Goal: Book appointment/travel/reservation

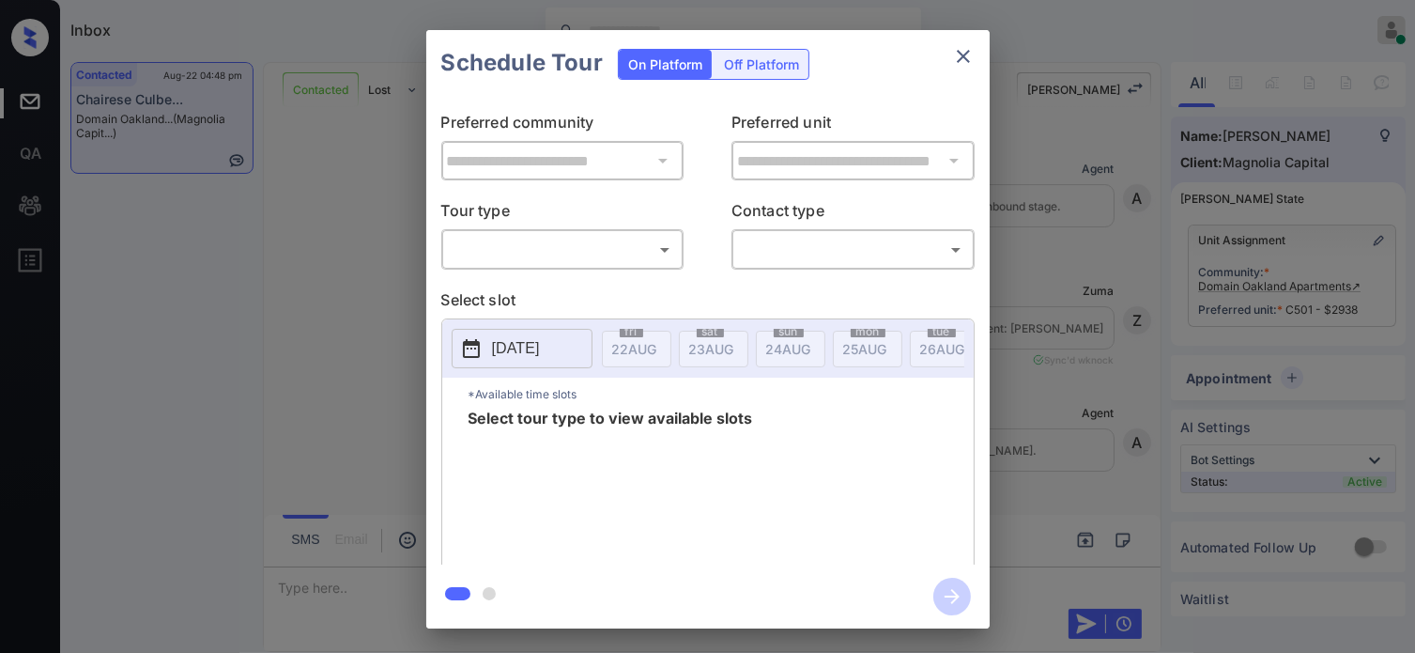
scroll to position [1426, 0]
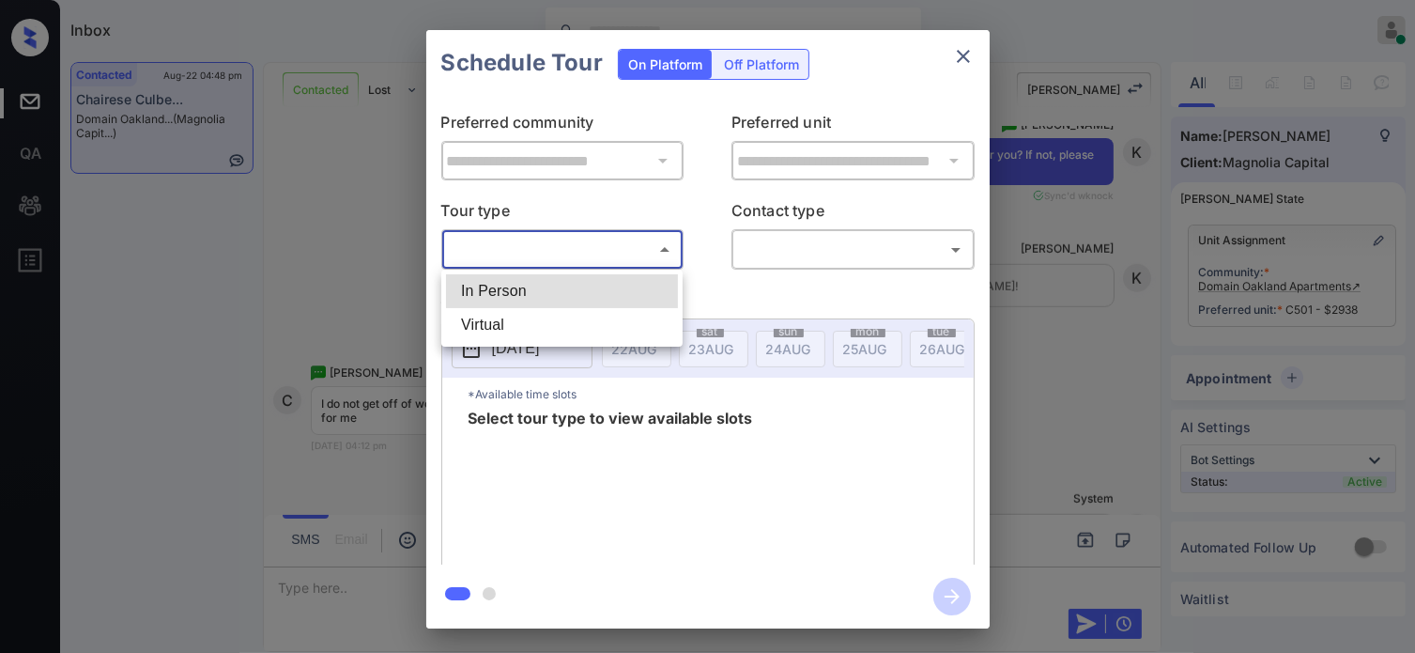
drag, startPoint x: 562, startPoint y: 238, endPoint x: 548, endPoint y: 266, distance: 31.5
click at [562, 239] on body "Inbox Hope Jatap Online Set yourself offline Set yourself on break Profile Swit…" at bounding box center [707, 326] width 1415 height 653
click at [529, 287] on li "In Person" at bounding box center [562, 291] width 232 height 34
type input "********"
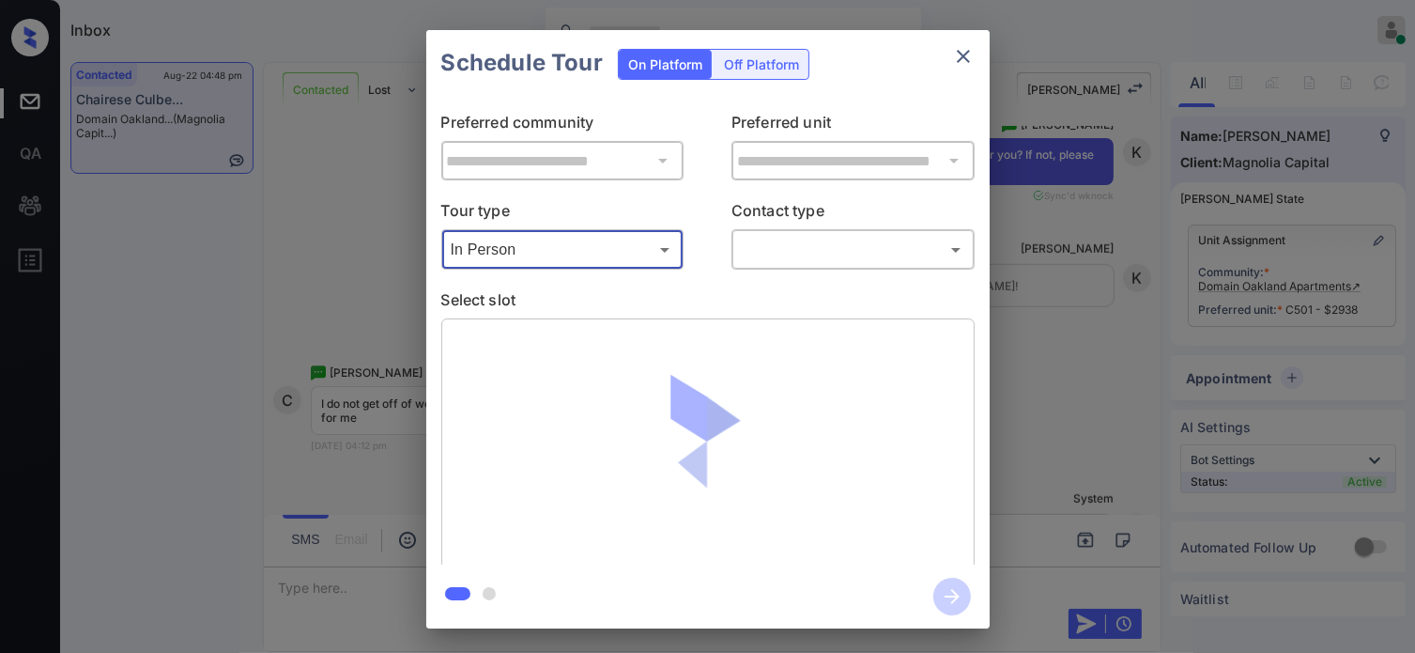
click at [790, 257] on body "Inbox Hope Jatap Online Set yourself offline Set yourself on break Profile Swit…" at bounding box center [707, 326] width 1415 height 653
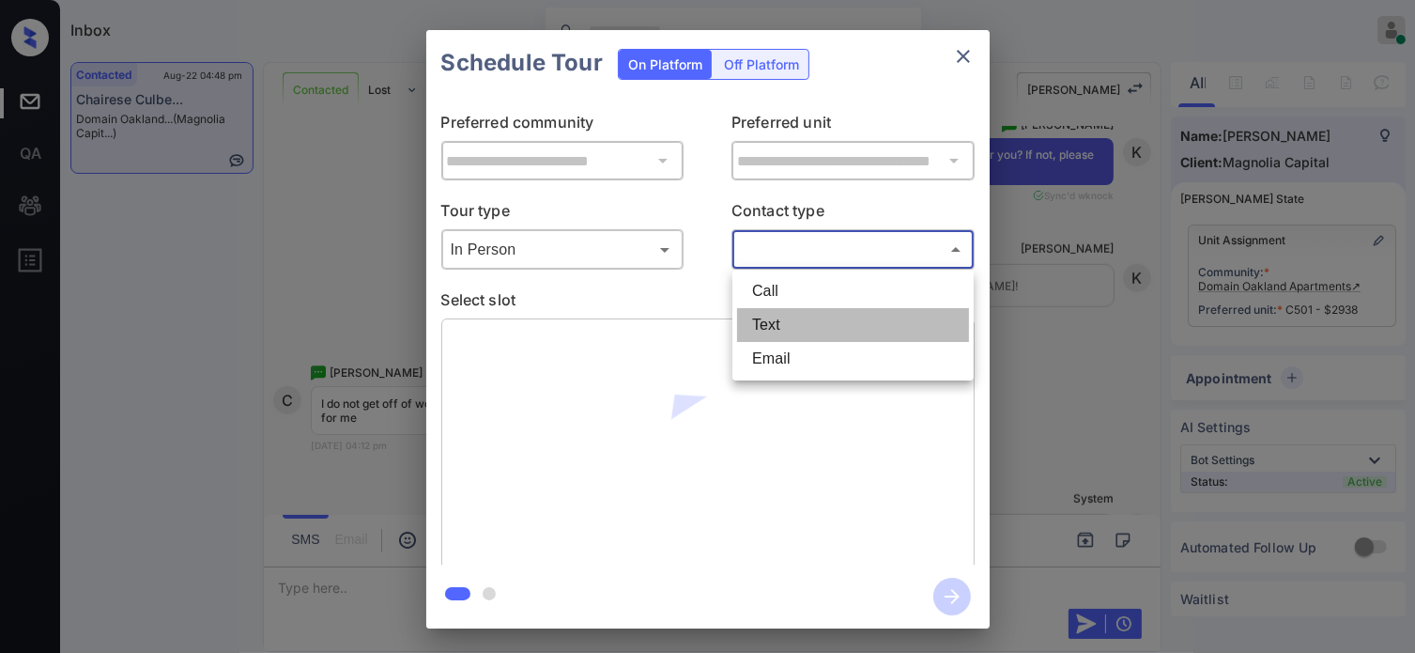
click at [787, 326] on li "Text" at bounding box center [853, 325] width 232 height 34
type input "****"
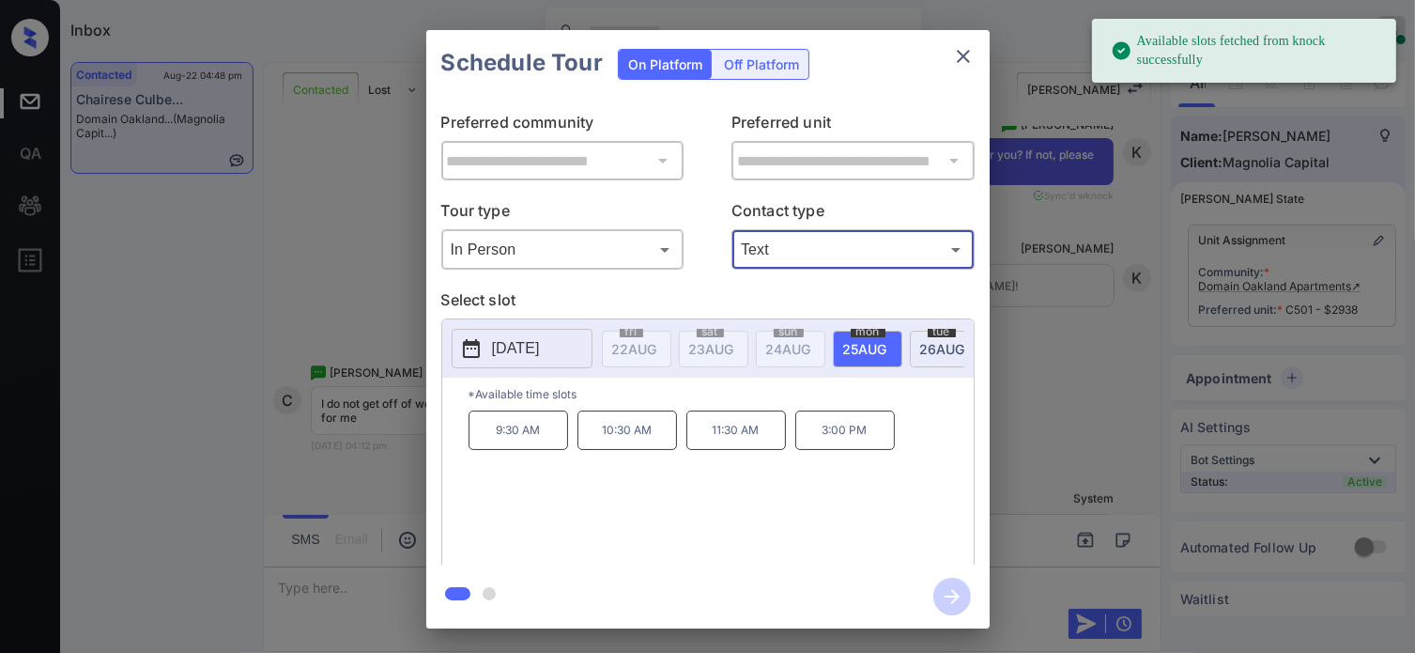
click at [535, 346] on p "2025-08-25" at bounding box center [516, 348] width 48 height 23
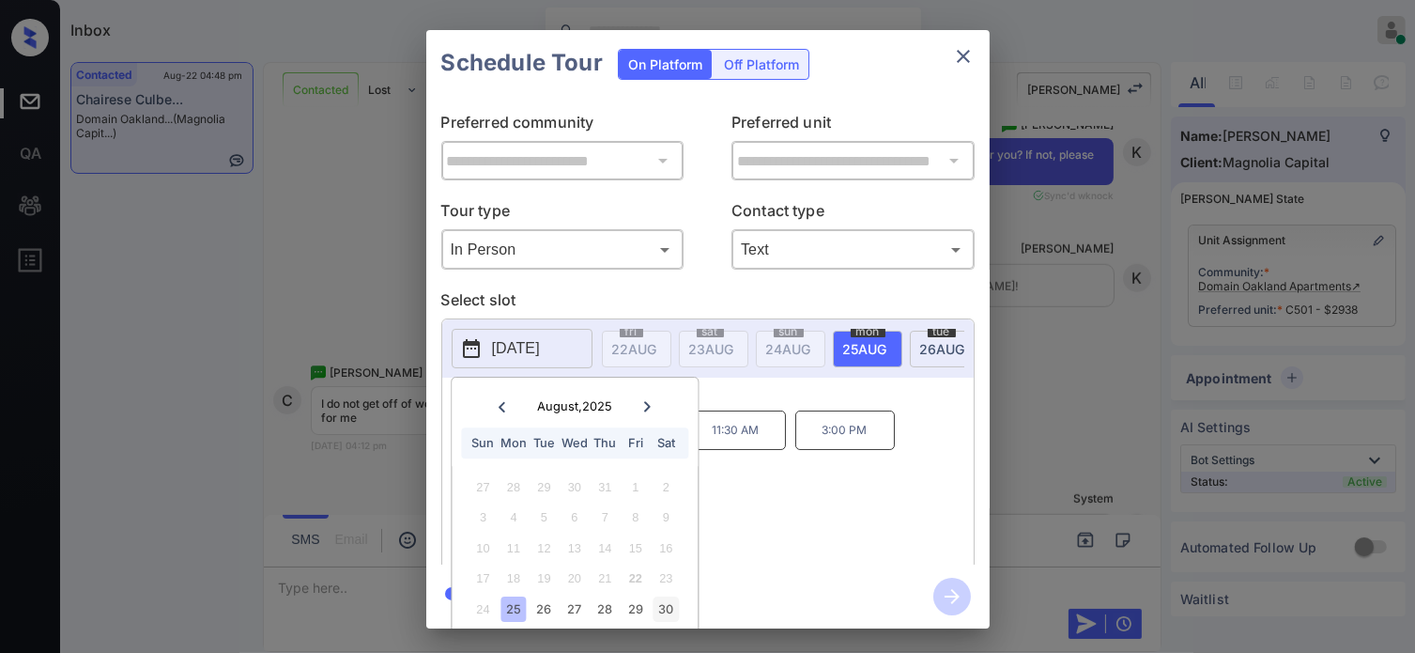
click at [662, 600] on div "30" at bounding box center [666, 608] width 25 height 25
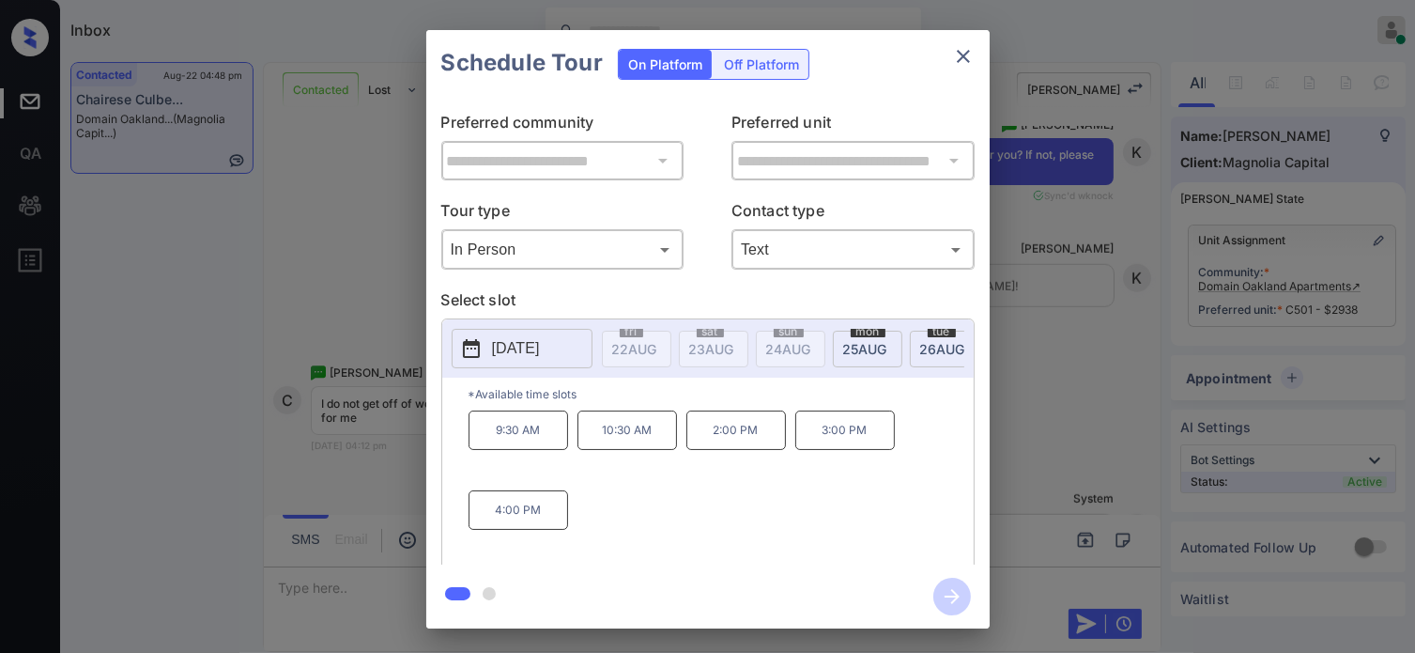
scroll to position [0, 0]
click at [721, 546] on div "**********" at bounding box center [707, 329] width 563 height 598
drag, startPoint x: 475, startPoint y: 439, endPoint x: 551, endPoint y: 544, distance: 129.8
click at [551, 544] on div "9:30 AM 10:30 AM 2:00 PM 3:00 PM 4:00 PM" at bounding box center [721, 485] width 505 height 150
copy div "9:30 AM 10:30 AM 2:00 PM 3:00 PM 4:00 PM"
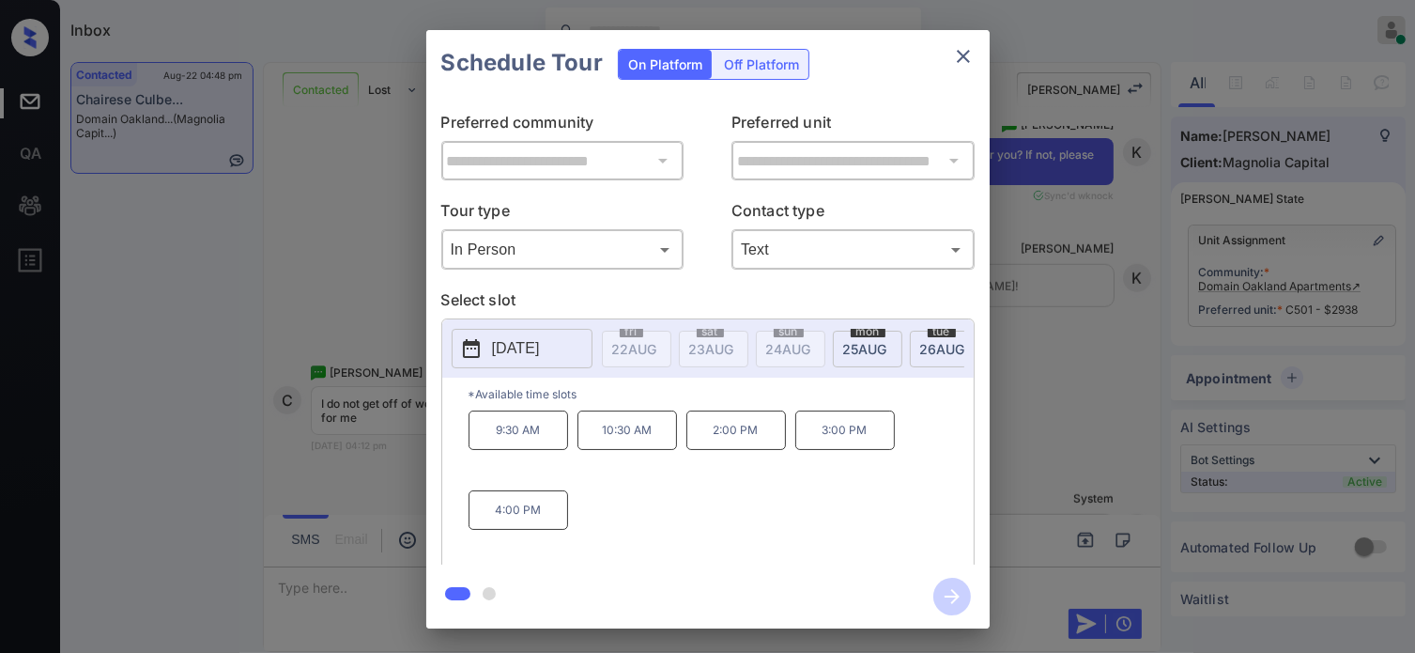
click at [1045, 314] on div "**********" at bounding box center [707, 329] width 1415 height 658
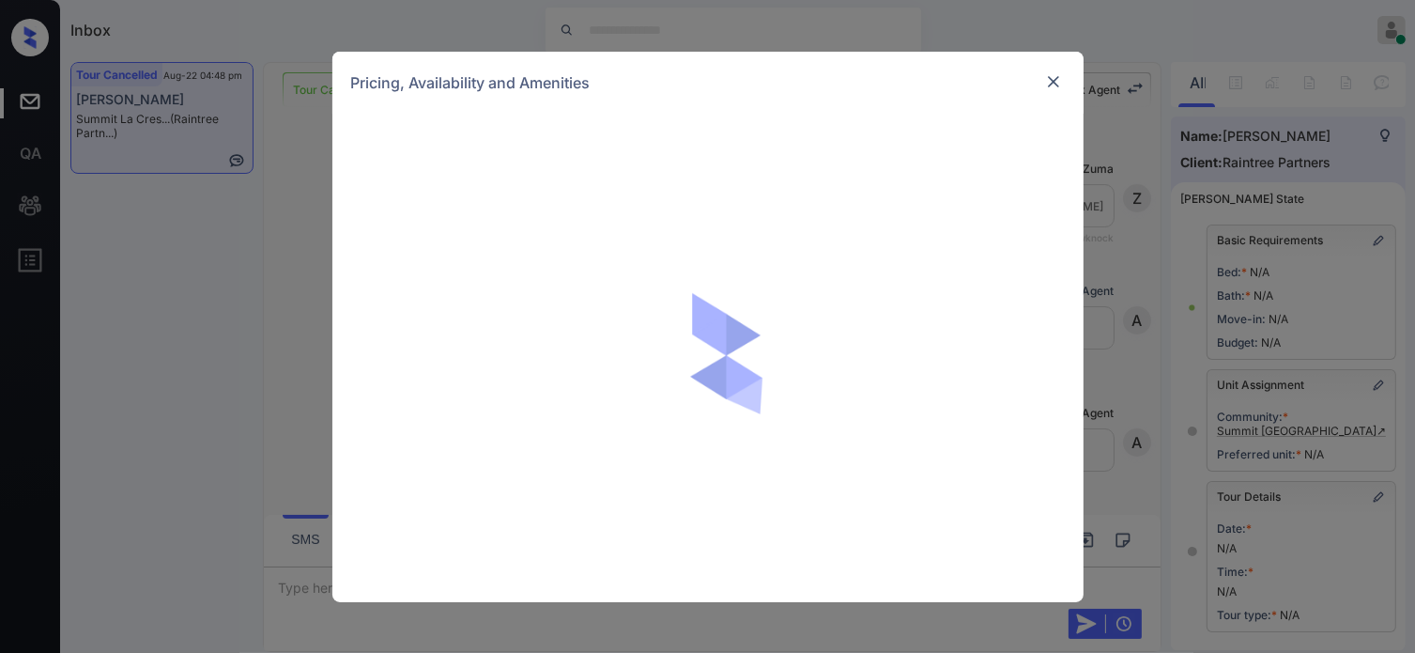
scroll to position [1112, 0]
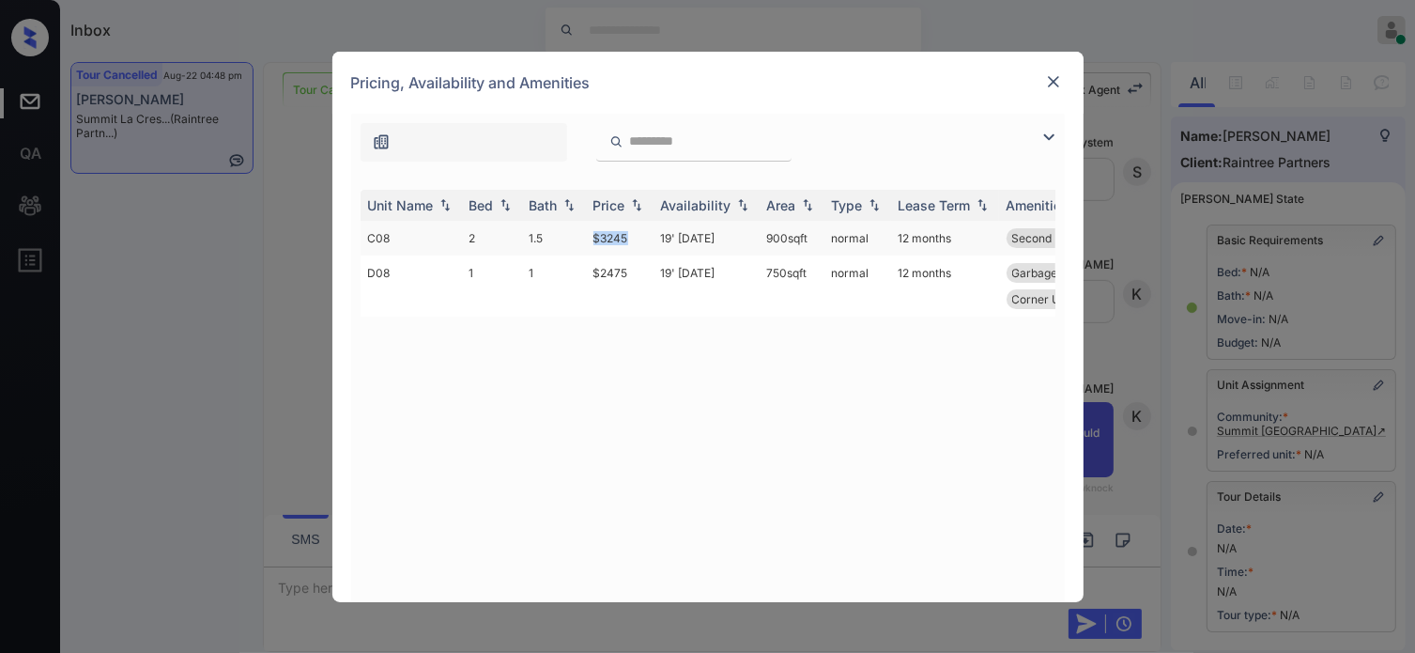
drag, startPoint x: 642, startPoint y: 238, endPoint x: 581, endPoint y: 238, distance: 61.0
click at [581, 238] on tr "C08 2 1.5 $3245 19' [DATE] 900 sqft normal 12 months Second Floor Corner Unit" at bounding box center [851, 238] width 981 height 35
copy tr "$3245"
click at [1054, 86] on img at bounding box center [1053, 81] width 19 height 19
